Goal: Transaction & Acquisition: Subscribe to service/newsletter

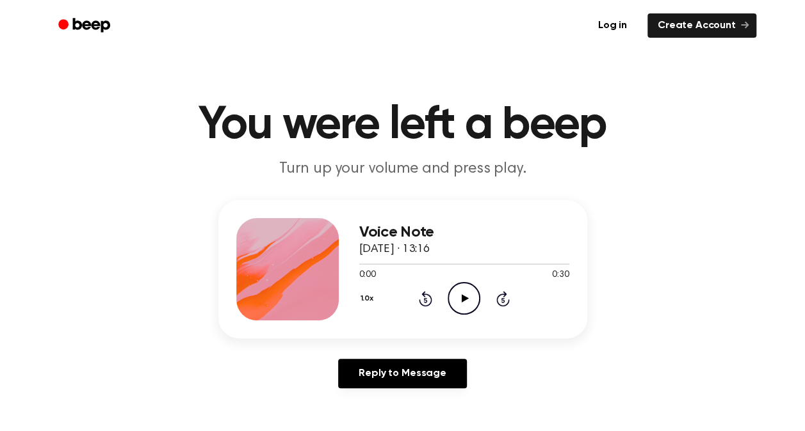
click at [458, 300] on icon "Play Audio" at bounding box center [463, 298] width 33 height 33
click at [460, 305] on icon "Play Audio" at bounding box center [463, 298] width 33 height 33
click at [458, 293] on icon "Play Audio" at bounding box center [463, 298] width 33 height 33
click at [460, 300] on icon "Play Audio" at bounding box center [463, 298] width 33 height 33
click at [462, 306] on icon "Pause Audio" at bounding box center [463, 298] width 33 height 33
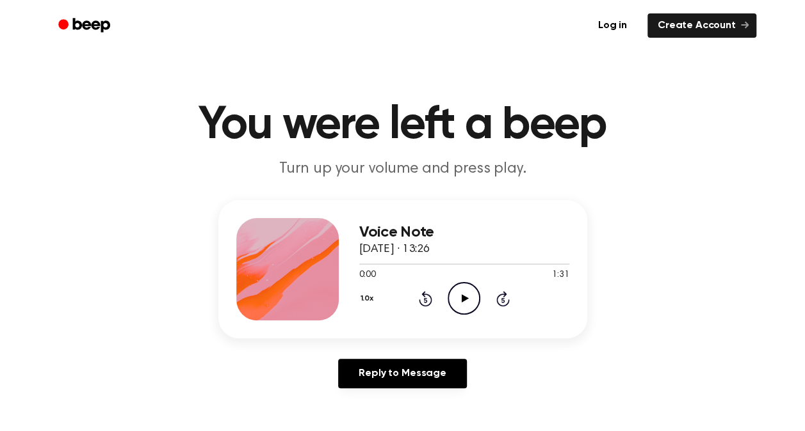
click at [460, 296] on icon "Play Audio" at bounding box center [463, 298] width 33 height 33
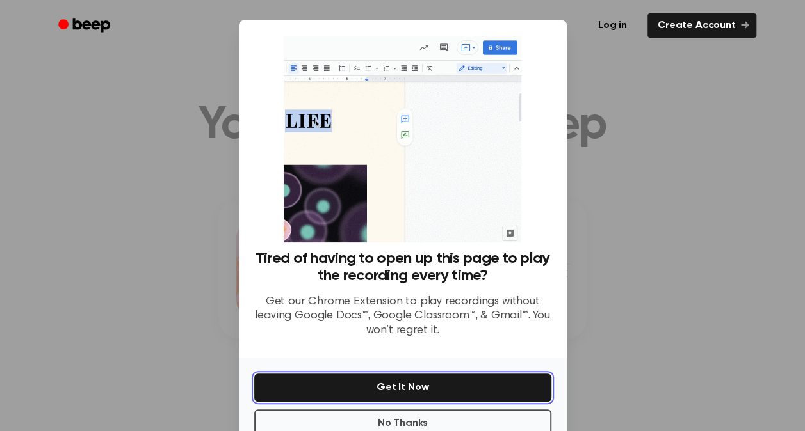
click at [433, 385] on button "Get It Now" at bounding box center [402, 388] width 297 height 28
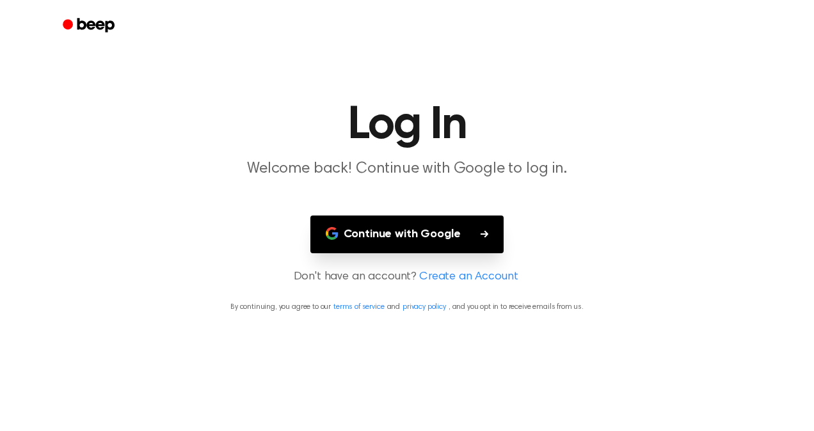
click at [444, 280] on link "Create an Account" at bounding box center [468, 277] width 99 height 17
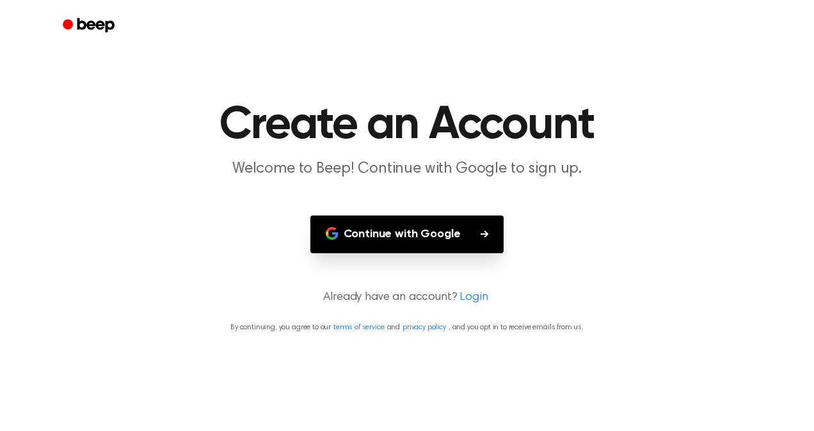
click at [426, 224] on button "Continue with Google" at bounding box center [407, 235] width 194 height 38
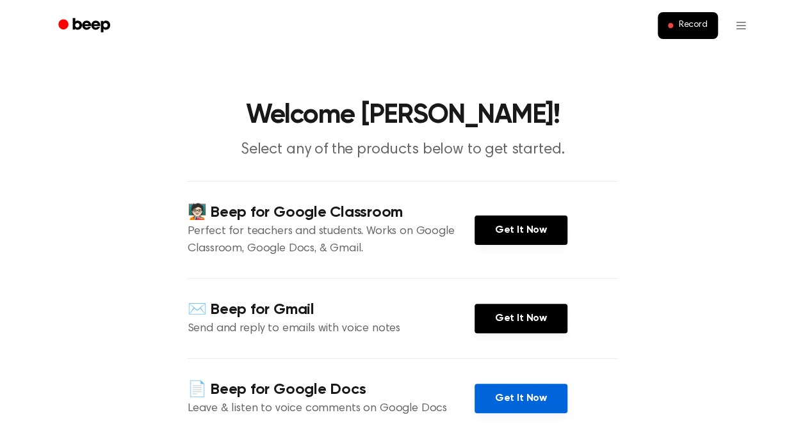
click at [504, 398] on link "Get It Now" at bounding box center [520, 398] width 93 height 29
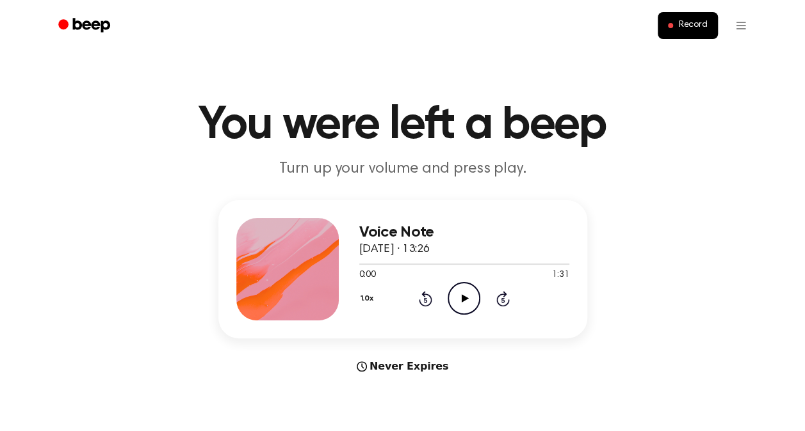
click at [467, 303] on icon "Play Audio" at bounding box center [463, 298] width 33 height 33
click at [460, 297] on icon "Play Audio" at bounding box center [463, 298] width 33 height 33
click at [460, 297] on icon "Pause Audio" at bounding box center [463, 298] width 33 height 33
click at [460, 293] on icon "Play Audio" at bounding box center [463, 298] width 33 height 33
click at [459, 287] on icon "Play Audio" at bounding box center [463, 298] width 33 height 33
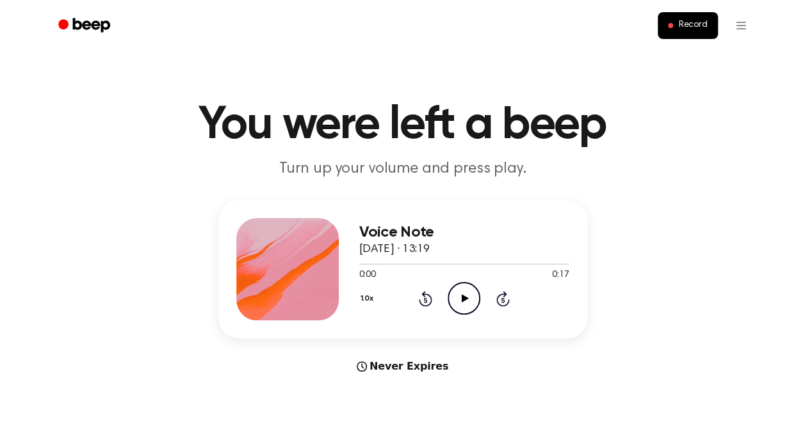
click at [448, 293] on circle at bounding box center [463, 298] width 31 height 31
click at [748, 220] on div "Voice Note 21 September 2025 · 13:28 0:00 0:11 Your browser does not support th…" at bounding box center [402, 287] width 774 height 174
